Goal: Navigation & Orientation: Find specific page/section

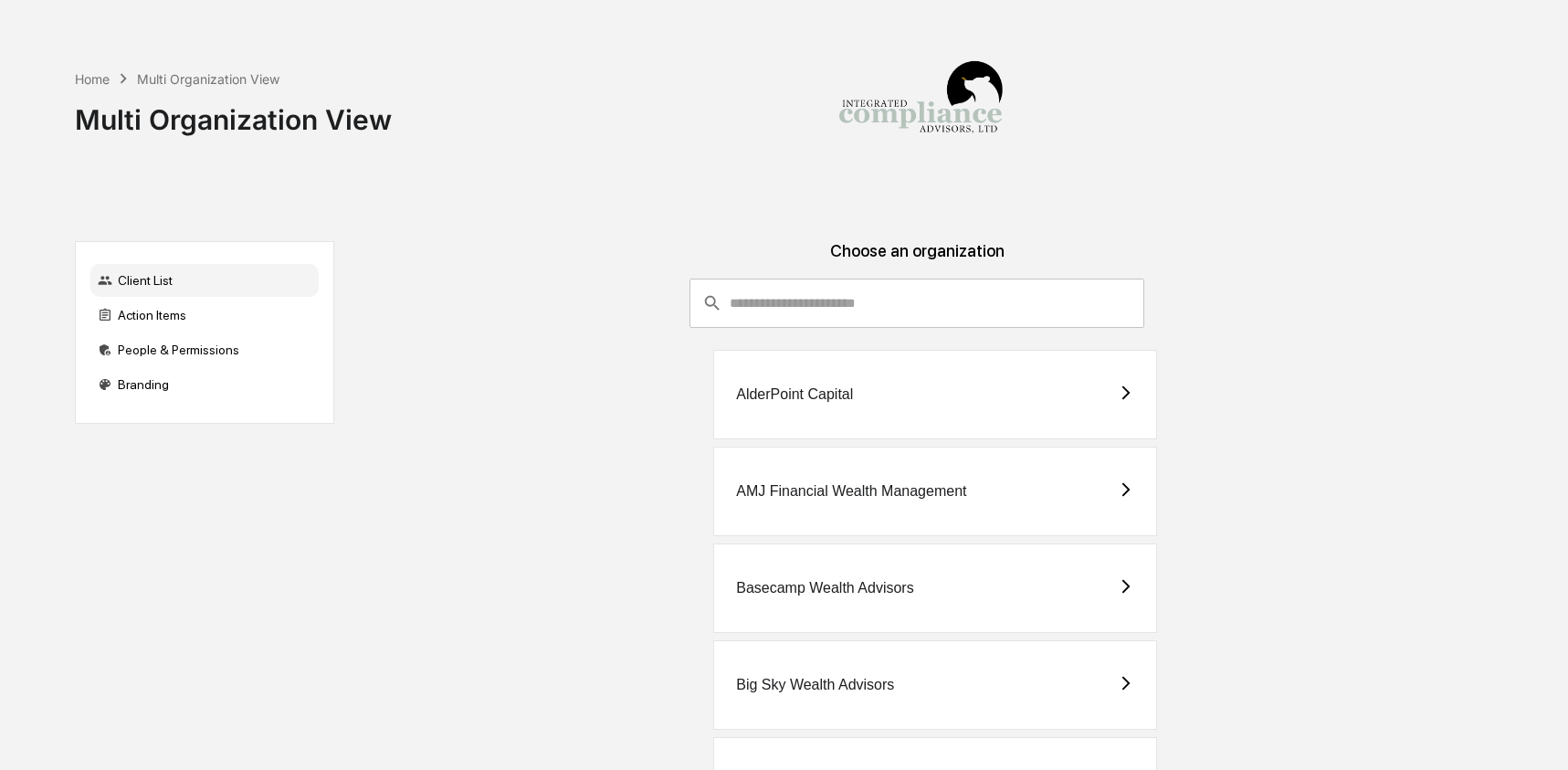
click at [833, 198] on div at bounding box center [920, 106] width 183 height 212
click at [767, 316] on input "consultant-dashboard__filter-organizations-search-bar" at bounding box center [937, 303] width 414 height 49
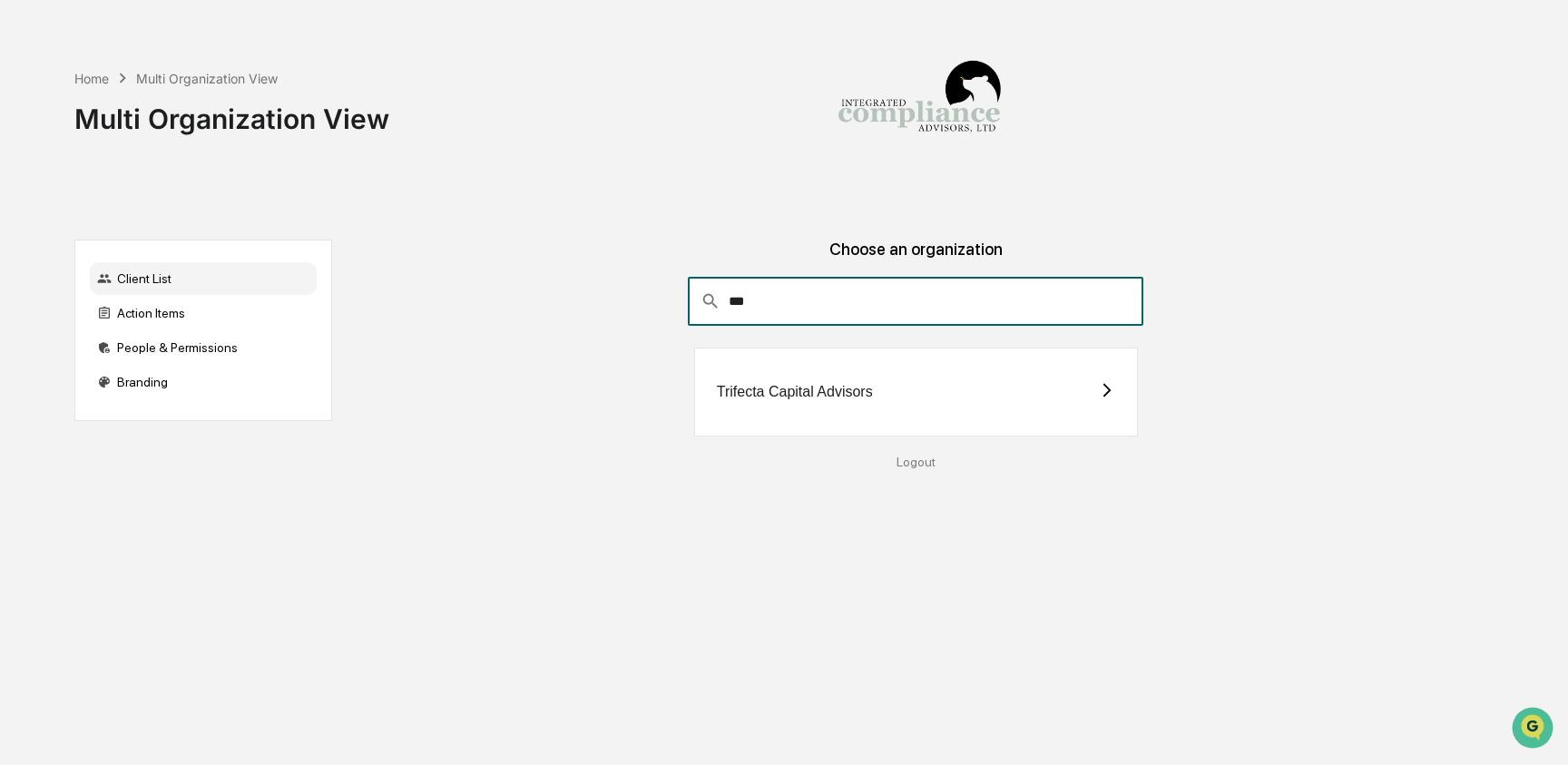
type input "***"
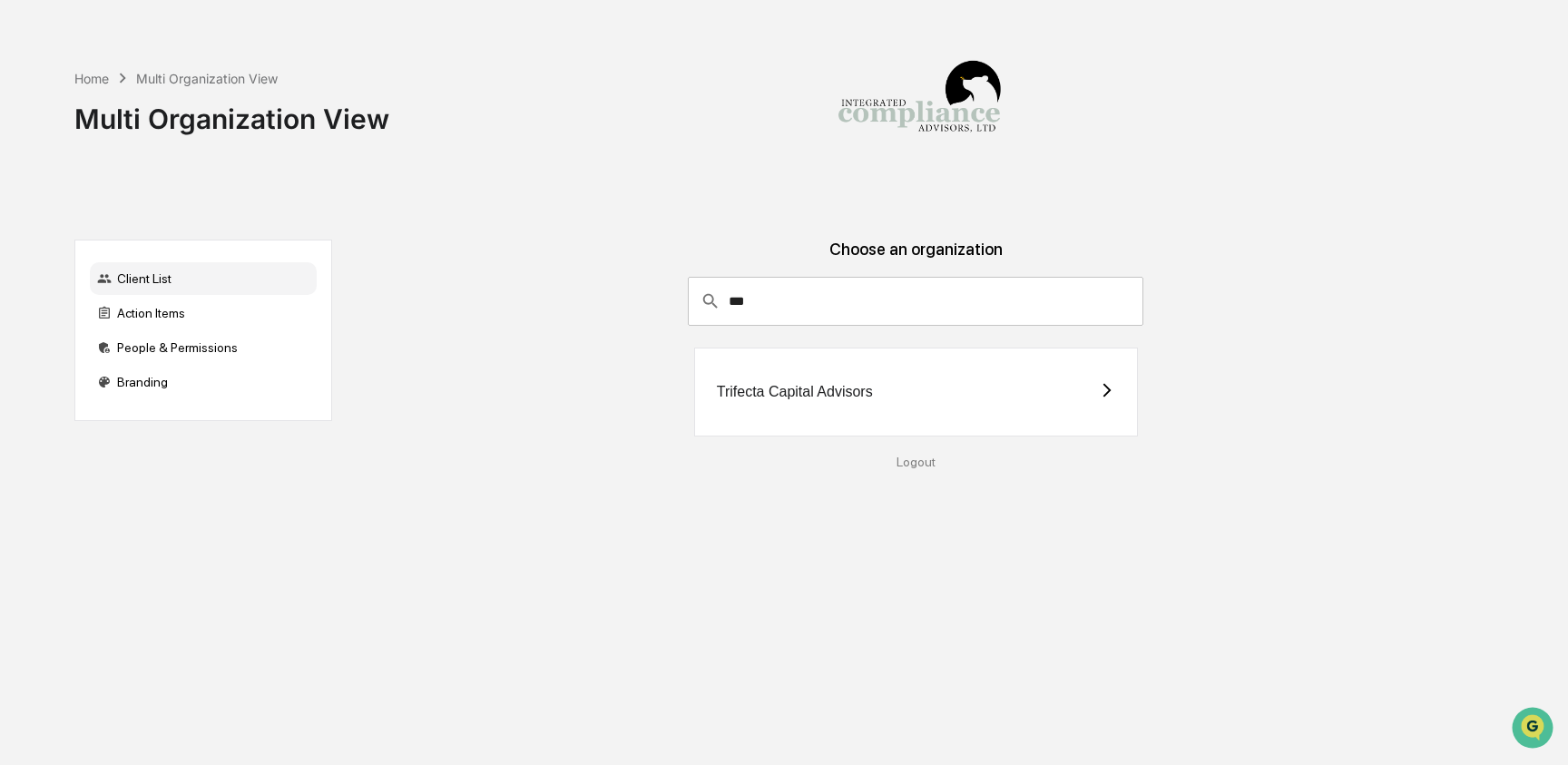
click at [748, 409] on div "Trifecta Capital Advisors" at bounding box center [916, 392] width 444 height 89
